Goal: Communication & Community: Answer question/provide support

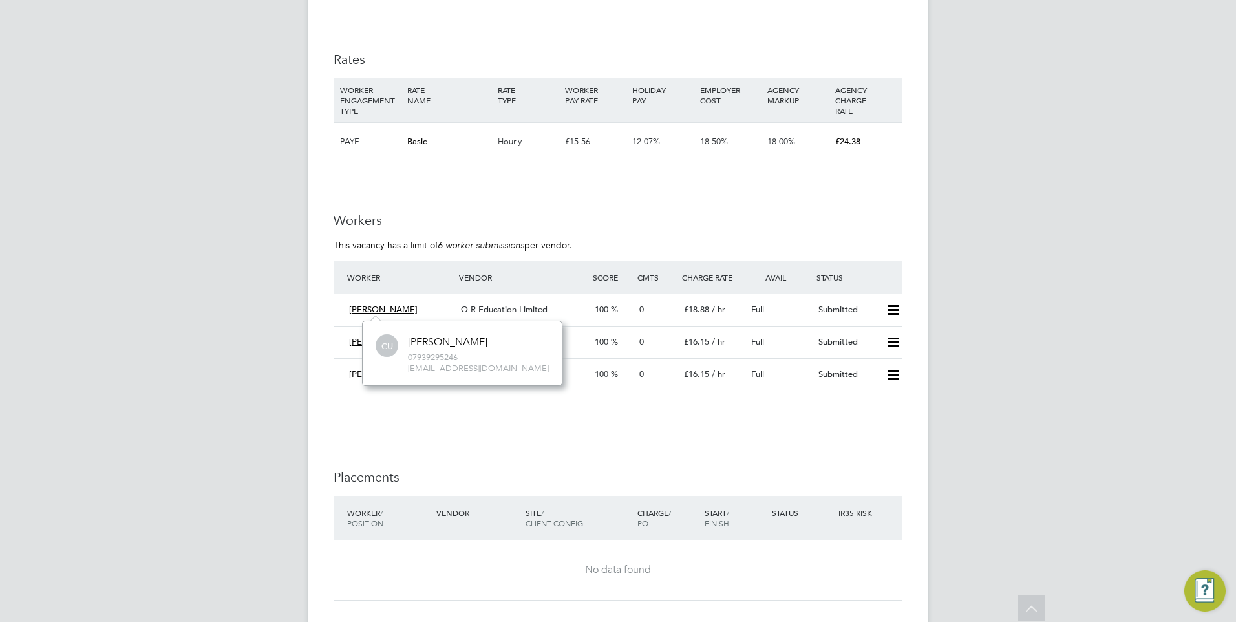
click at [381, 311] on span "[PERSON_NAME]" at bounding box center [383, 309] width 69 height 11
click at [484, 310] on span "O R Education Limited" at bounding box center [504, 309] width 87 height 11
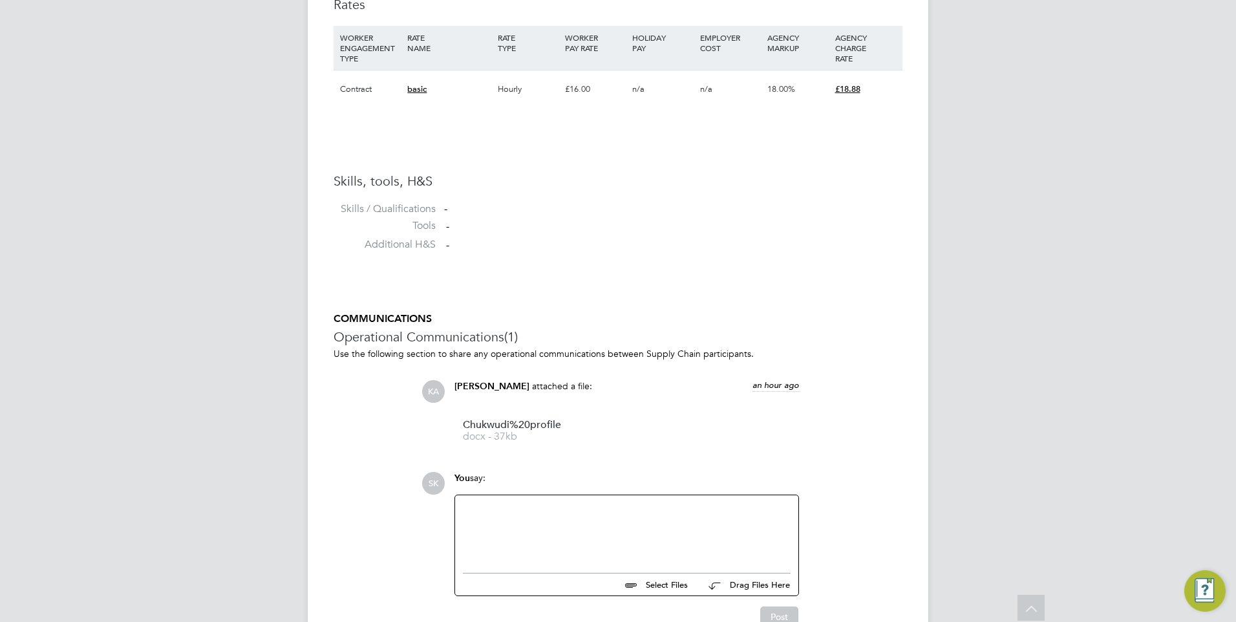
click at [532, 516] on div at bounding box center [627, 531] width 328 height 56
click at [591, 512] on div "Please arrange an interview" at bounding box center [627, 531] width 328 height 56
click at [789, 608] on button "Post" at bounding box center [779, 616] width 38 height 21
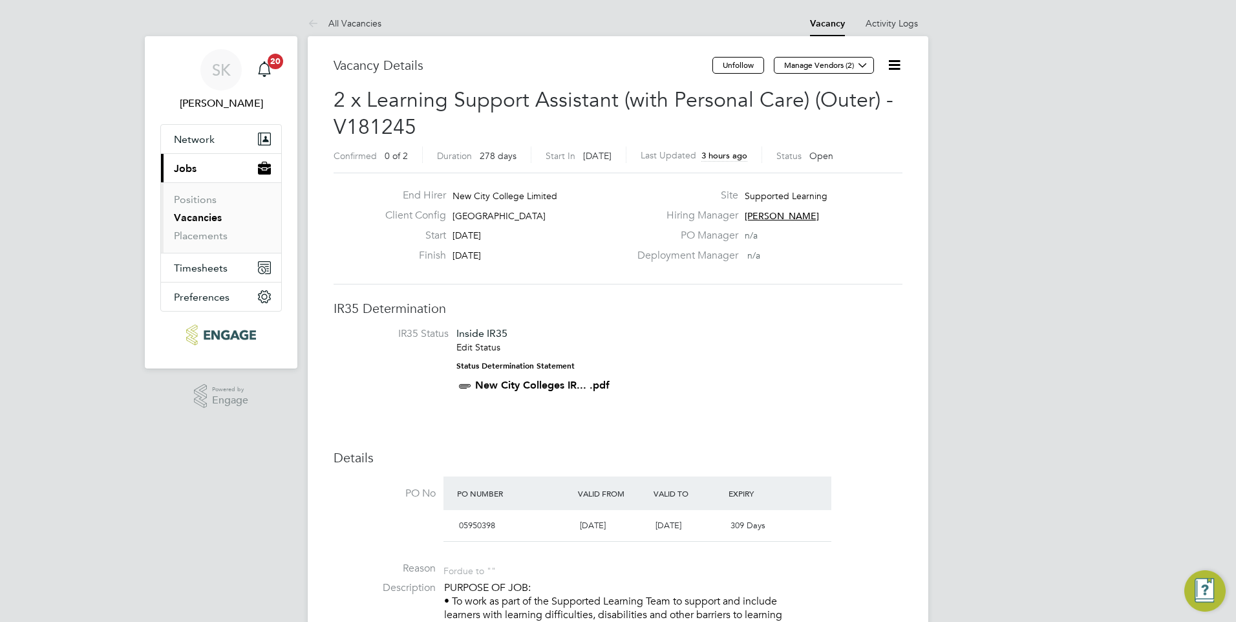
click at [203, 216] on link "Vacancies" at bounding box center [198, 217] width 48 height 12
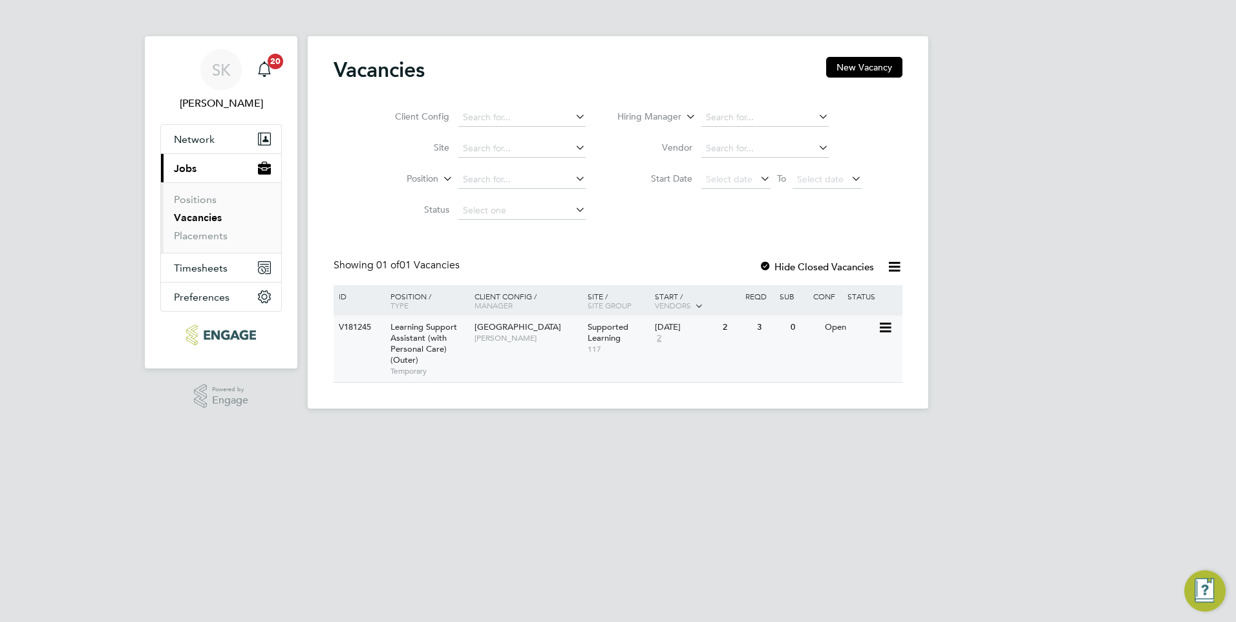
click at [369, 323] on div "V181245" at bounding box center [357, 327] width 45 height 24
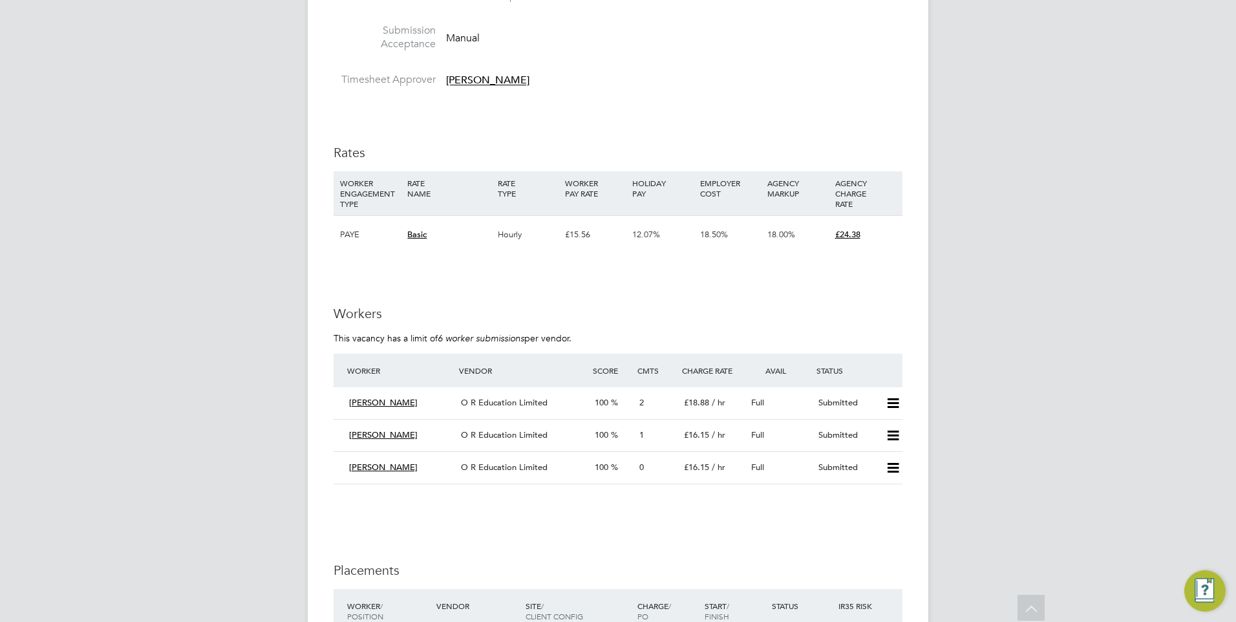
scroll to position [2275, 0]
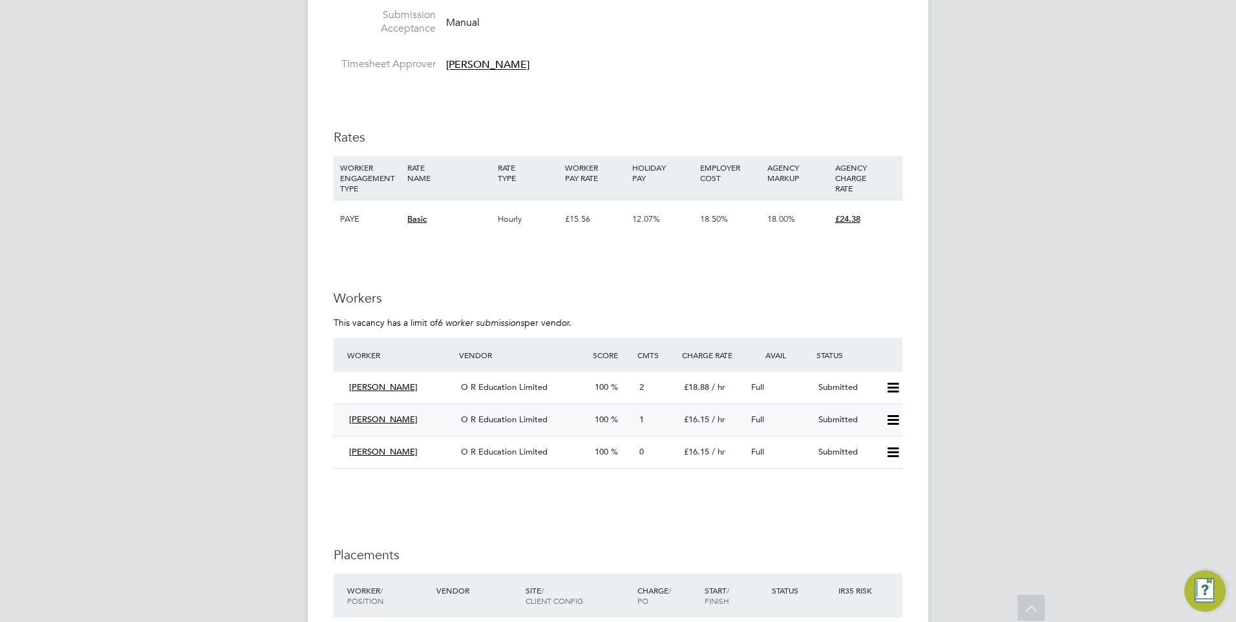
click at [379, 416] on span "[PERSON_NAME]" at bounding box center [383, 419] width 69 height 11
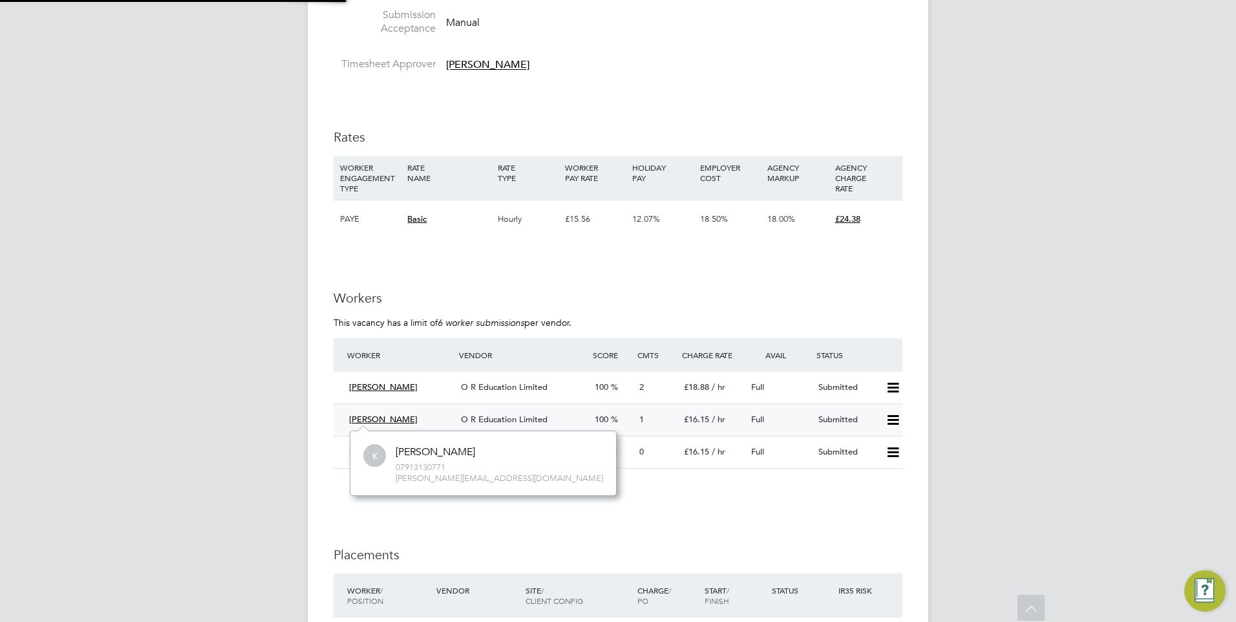
scroll to position [64, 195]
click at [378, 418] on span "[PERSON_NAME]" at bounding box center [383, 419] width 69 height 11
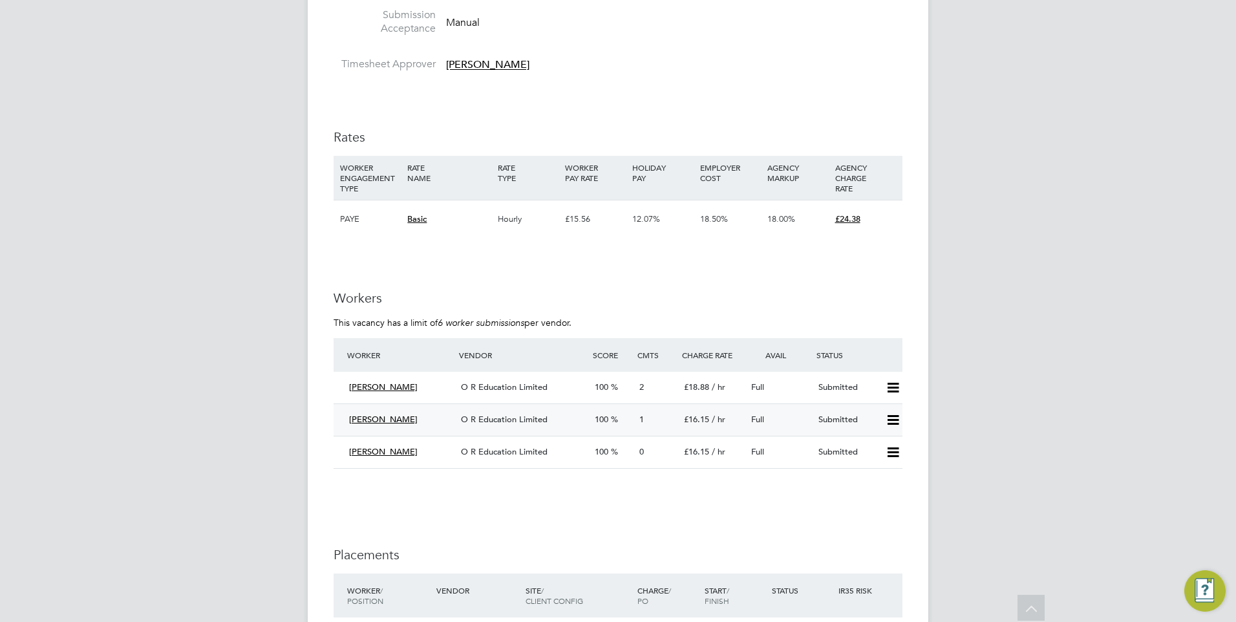
click at [507, 416] on span "O R Education Limited" at bounding box center [504, 419] width 87 height 11
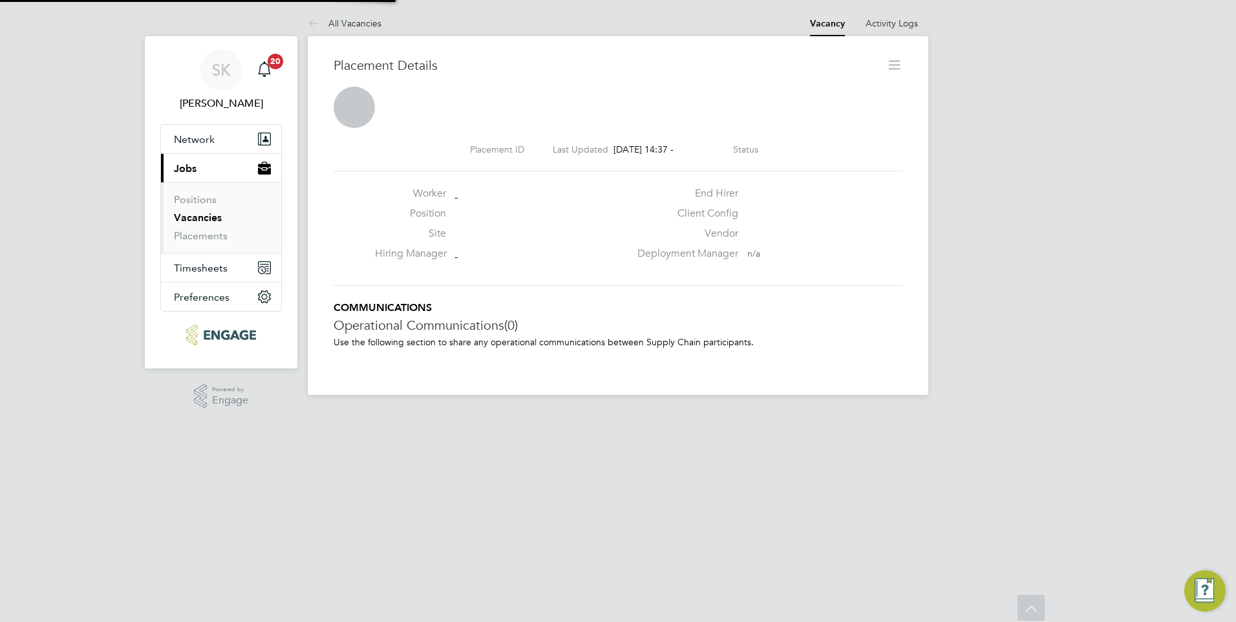
scroll to position [6, 6]
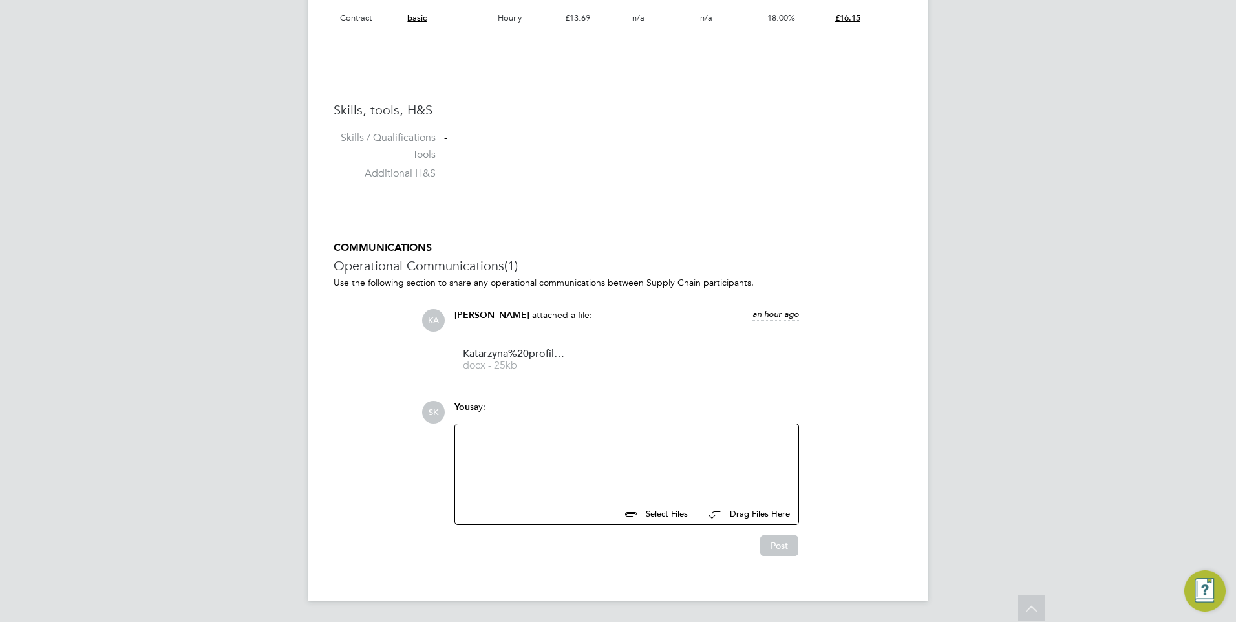
click at [518, 447] on div at bounding box center [627, 460] width 328 height 56
click at [762, 545] on button "Post" at bounding box center [779, 545] width 38 height 21
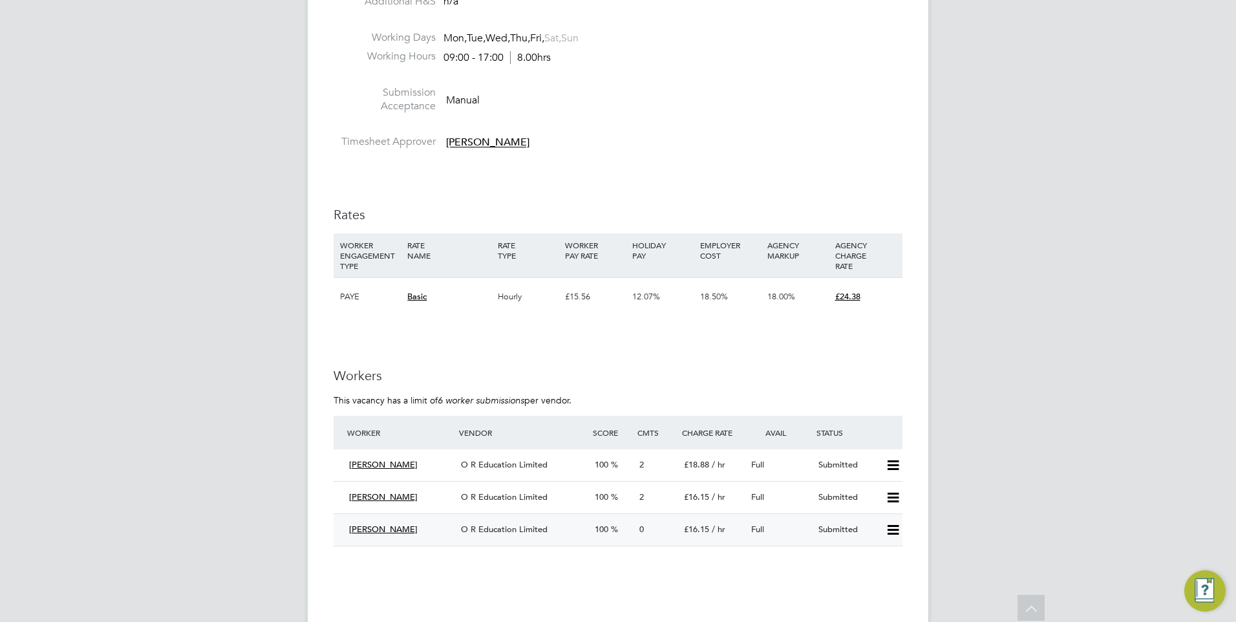
click at [514, 525] on span "O R Education Limited" at bounding box center [504, 529] width 87 height 11
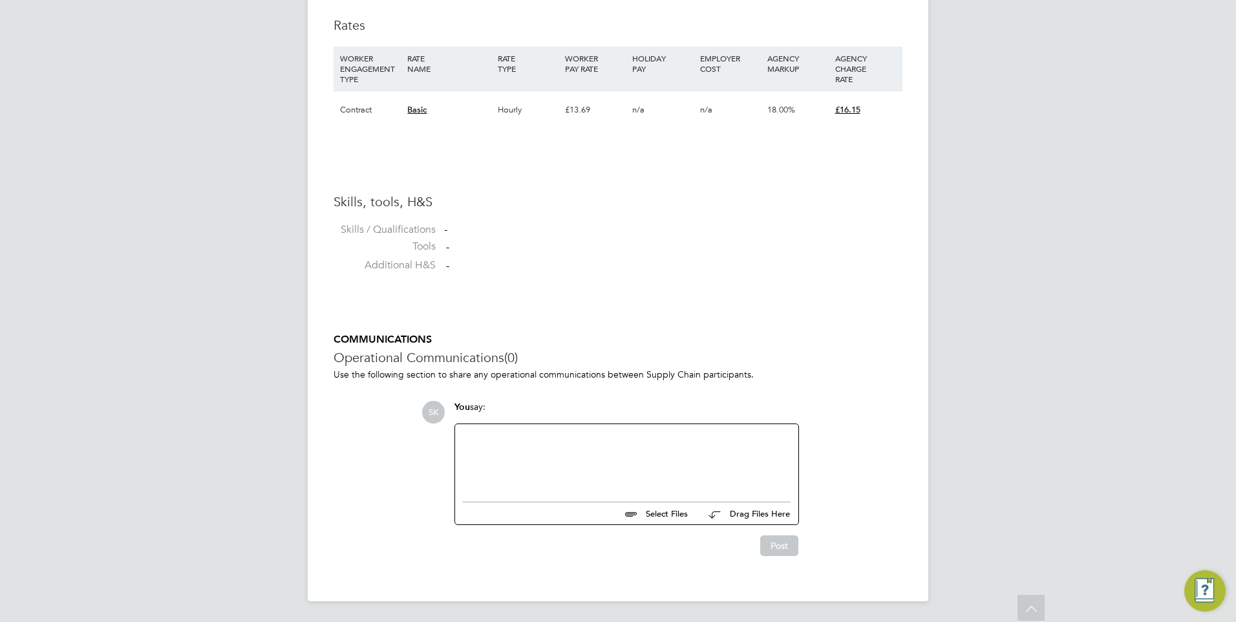
click at [498, 443] on div at bounding box center [627, 460] width 328 height 56
click at [776, 552] on button "Post" at bounding box center [779, 545] width 38 height 21
